Goal: Information Seeking & Learning: Find specific fact

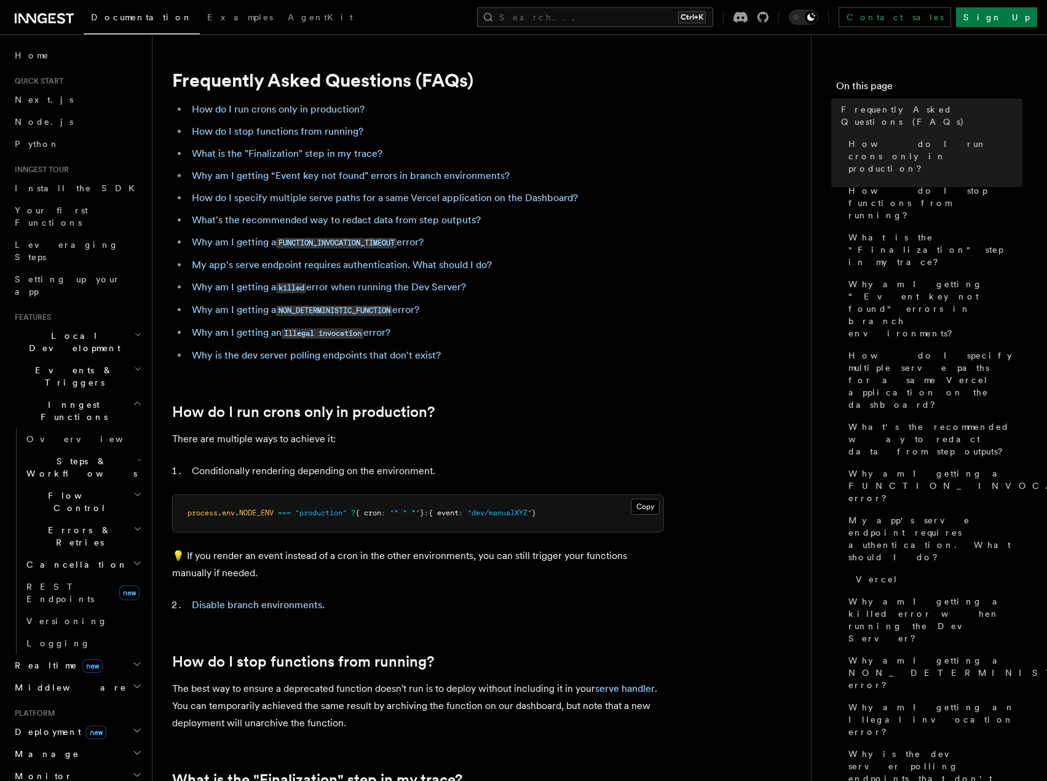
click at [646, 322] on ul "How do I run crons only in production? How do I stop functions from running? Wh…" at bounding box center [418, 232] width 492 height 263
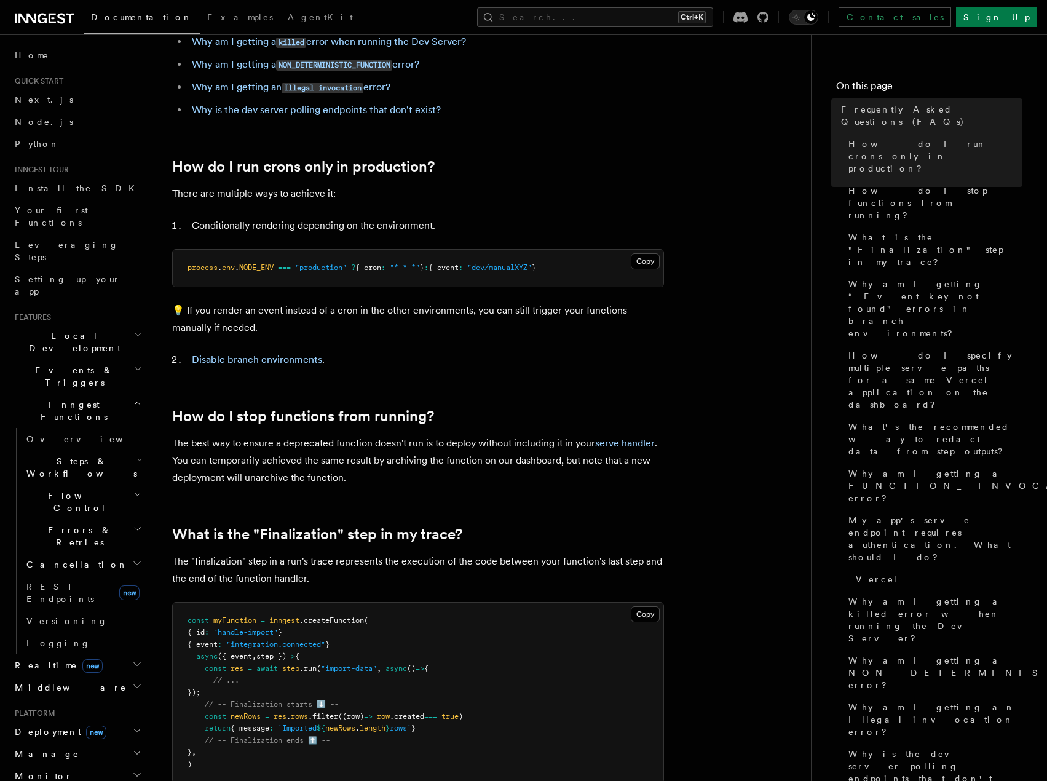
scroll to position [246, 0]
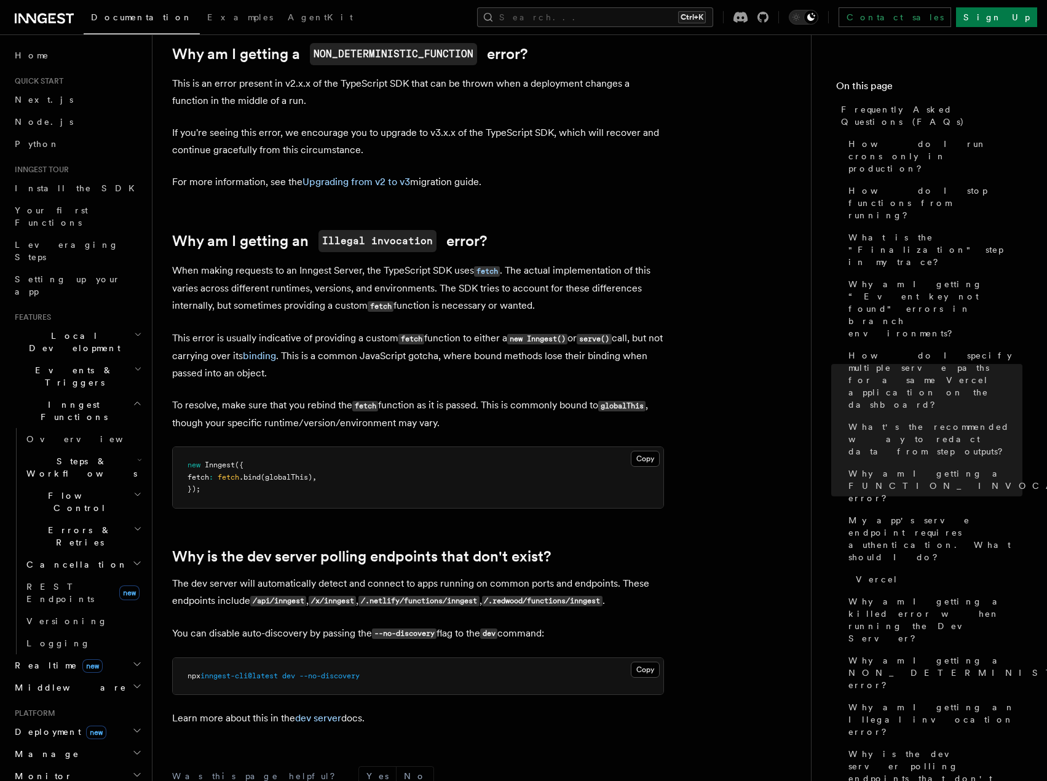
scroll to position [2080, 0]
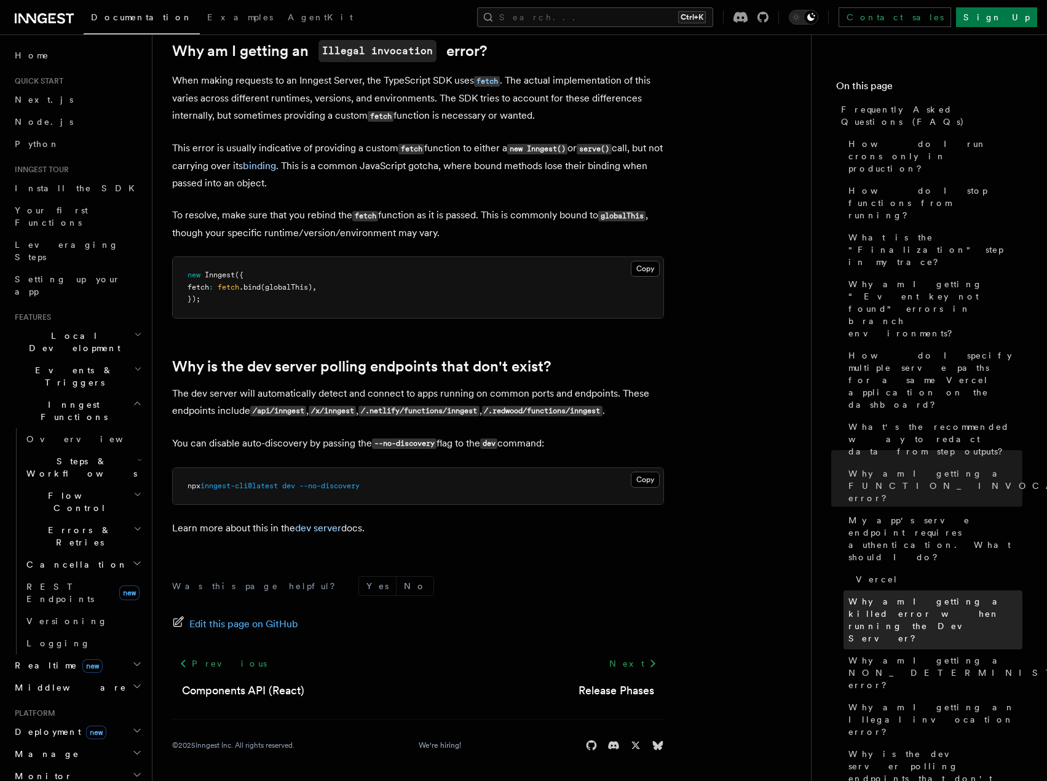
click at [896, 595] on span "Why am I getting a killed error when running the Dev Server?" at bounding box center [935, 619] width 174 height 49
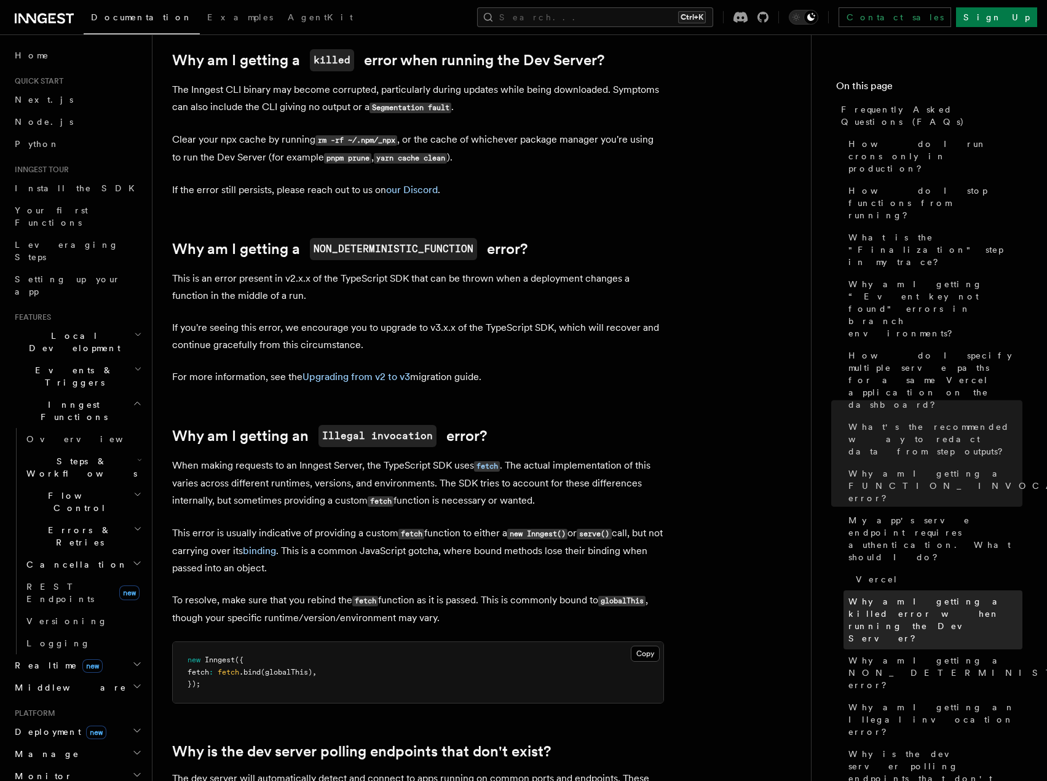
scroll to position [1685, 0]
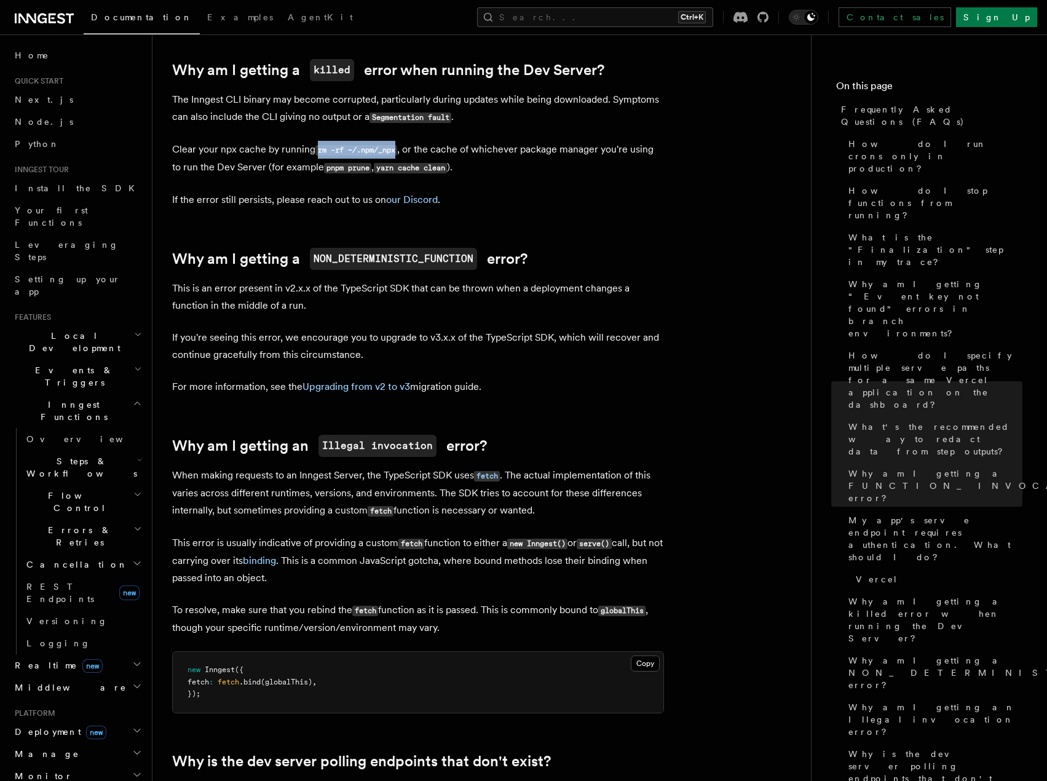
drag, startPoint x: 315, startPoint y: 149, endPoint x: 400, endPoint y: 149, distance: 84.8
click at [400, 149] on p "Clear your npx cache by running rm -rf ~/.npm/_npx , or the cache of whichever …" at bounding box center [418, 159] width 492 height 36
copy code "rm -rf ~/.npm/_npx"
